Goal: Navigation & Orientation: Find specific page/section

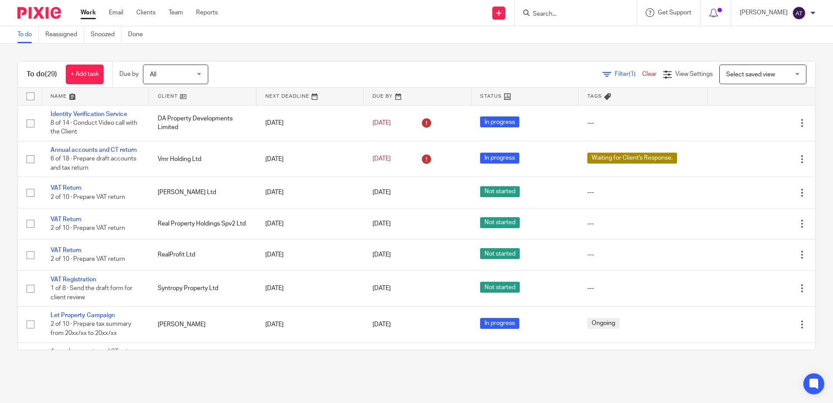
click at [563, 15] on input "Search" at bounding box center [571, 14] width 78 height 8
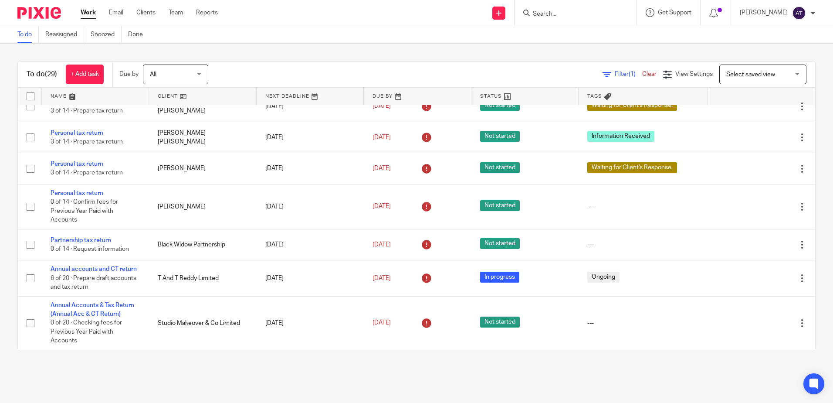
scroll to position [788, 0]
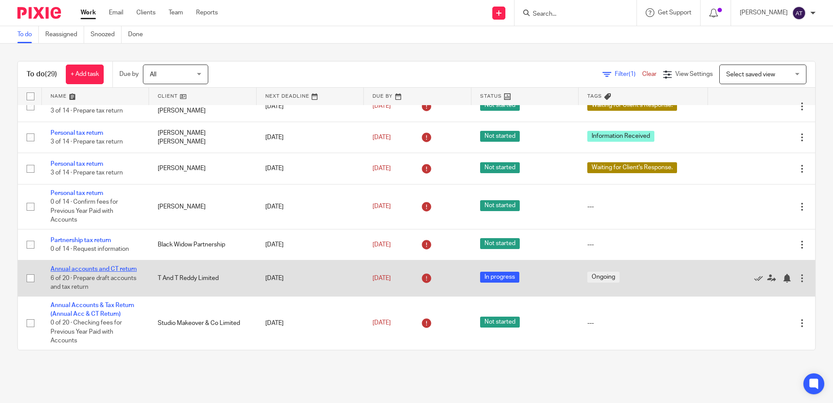
drag, startPoint x: 77, startPoint y: 265, endPoint x: 88, endPoint y: 269, distance: 12.0
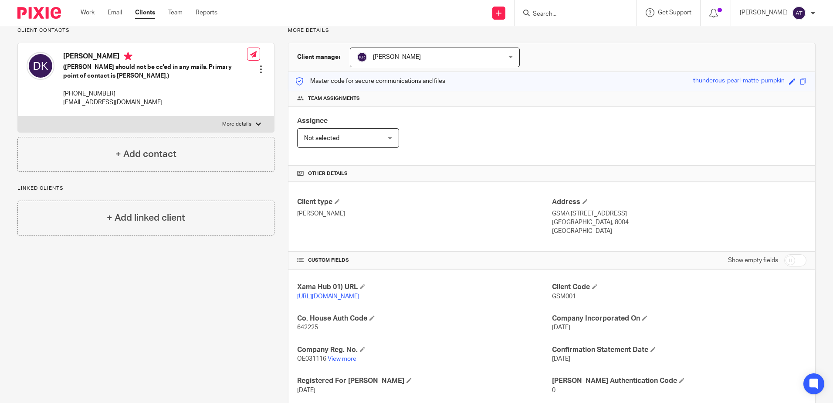
scroll to position [131, 0]
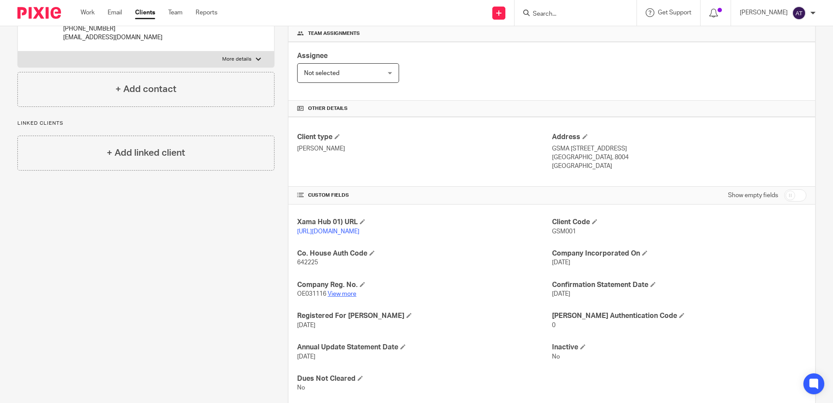
click at [343, 297] on link "View more" at bounding box center [342, 294] width 29 height 6
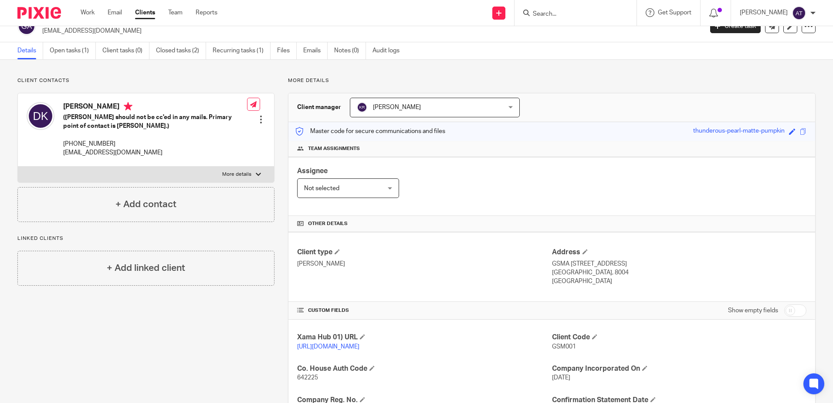
scroll to position [0, 0]
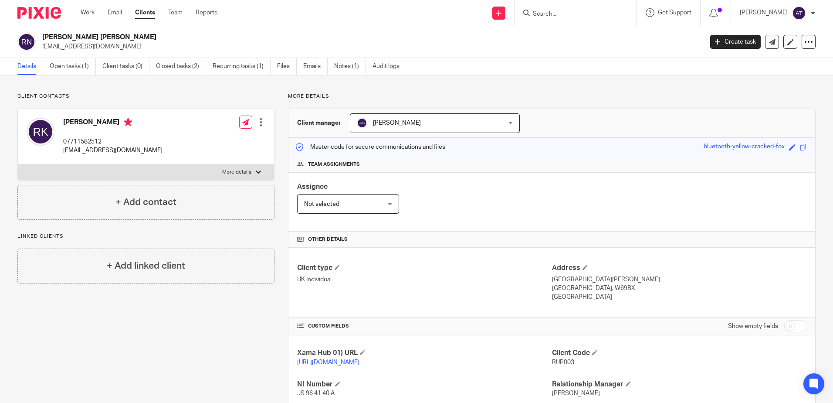
click at [689, 187] on div "Assignee Not selected Not selected Not selected [PERSON_NAME] [PERSON_NAME] [PE…" at bounding box center [552, 202] width 527 height 59
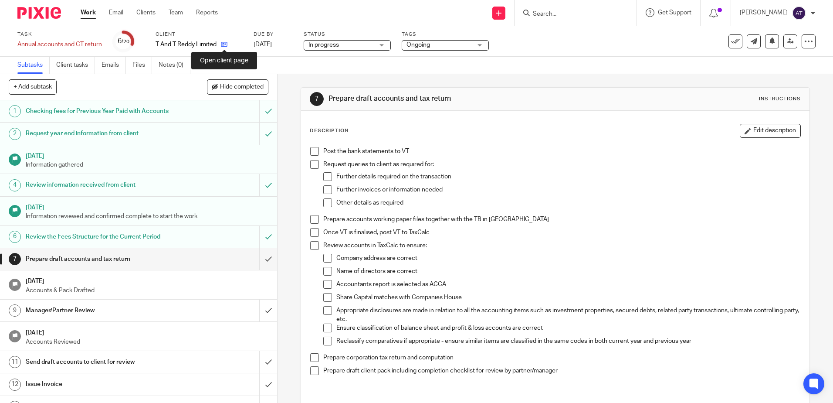
click at [227, 44] on icon at bounding box center [224, 44] width 7 height 7
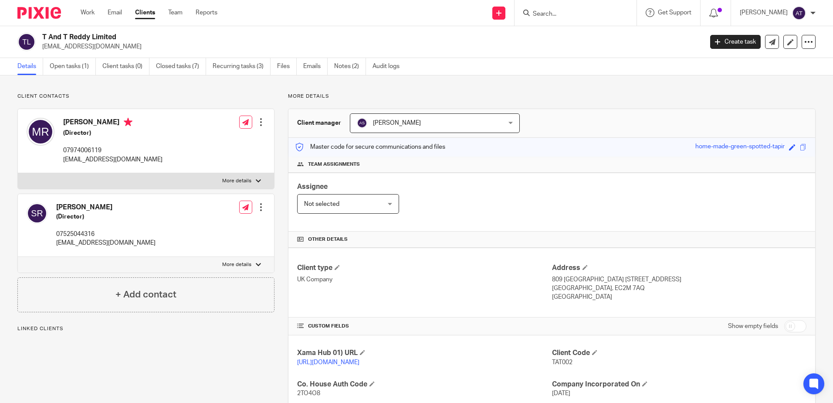
scroll to position [160, 0]
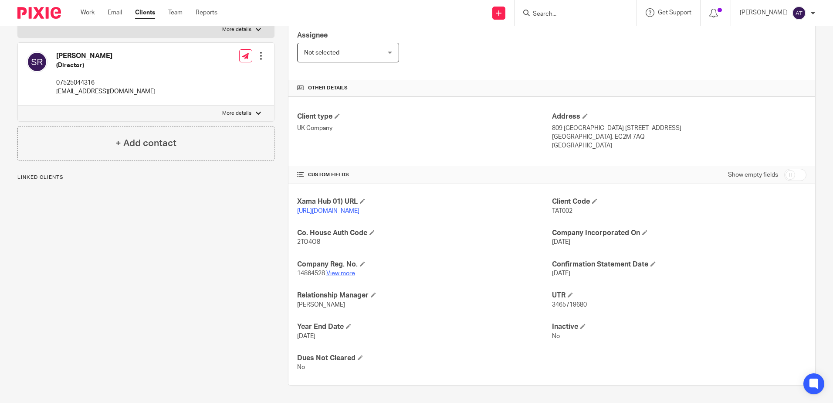
click at [342, 273] on link "View more" at bounding box center [340, 273] width 29 height 6
